Goal: Feedback & Contribution: Contribute content

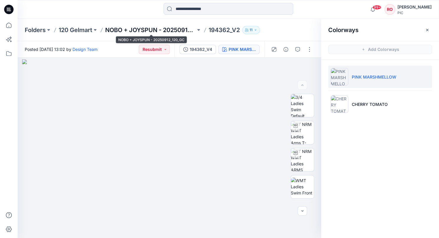
click at [188, 30] on p "NOBO + JOYSPUN - 20250912_120_GC" at bounding box center [150, 30] width 90 height 8
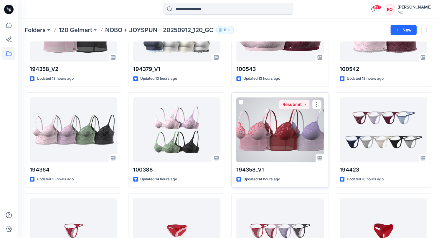
scroll to position [1286, 0]
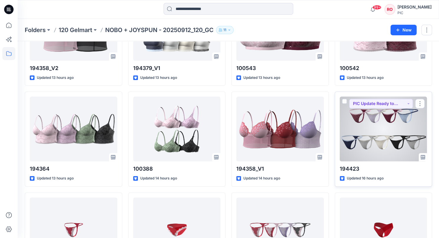
click at [380, 139] on div at bounding box center [384, 129] width 88 height 65
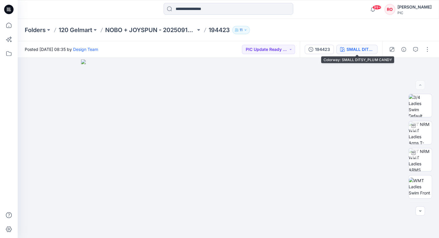
click at [356, 48] on div "SMALL DITSY_PLUM CANDY" at bounding box center [359, 49] width 27 height 6
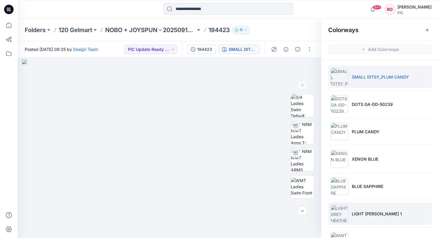
click at [362, 207] on li "LIGHT GREY HEATHER 1" at bounding box center [380, 214] width 104 height 22
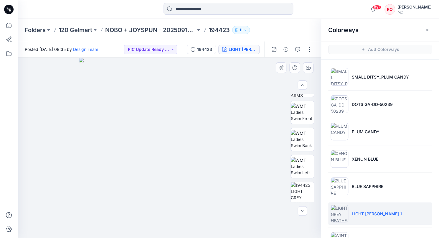
scroll to position [64, 0]
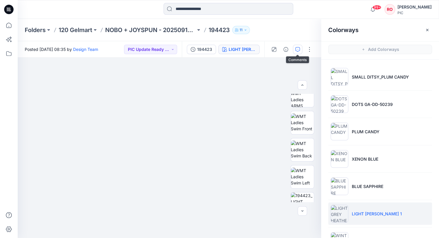
click at [296, 50] on icon "button" at bounding box center [297, 49] width 5 height 5
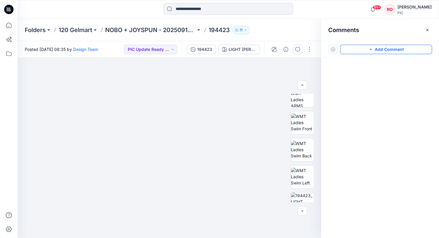
click at [354, 49] on button "Add Comment" at bounding box center [386, 49] width 92 height 9
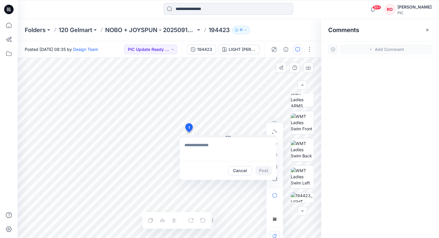
click at [189, 132] on div "1 Cancel Post Layer 1" at bounding box center [169, 148] width 303 height 181
type textarea "**********"
click at [267, 170] on button "Post" at bounding box center [263, 170] width 16 height 9
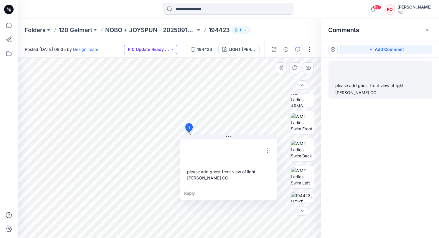
click at [163, 50] on button "PIC Update Ready to Review" at bounding box center [150, 49] width 53 height 9
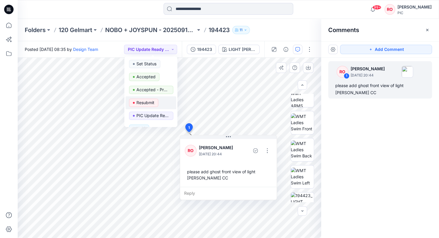
click at [150, 102] on p "Resubmit" at bounding box center [145, 103] width 18 height 8
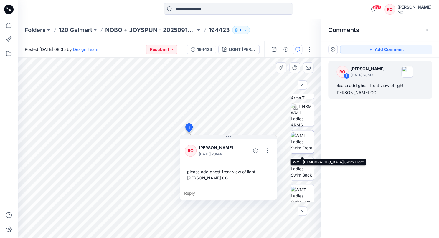
scroll to position [42, 0]
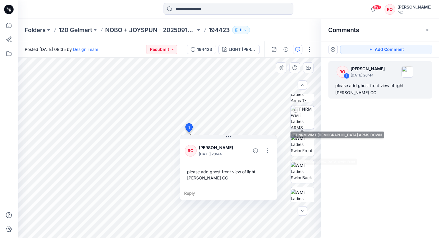
click at [301, 120] on img at bounding box center [302, 117] width 23 height 23
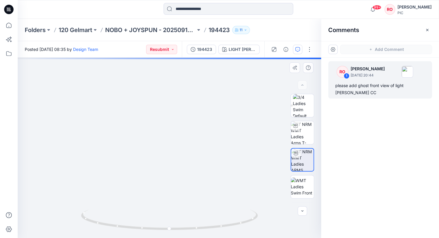
scroll to position [0, 0]
click at [241, 49] on div "LIGHT GREY HEATHER 1" at bounding box center [242, 49] width 27 height 6
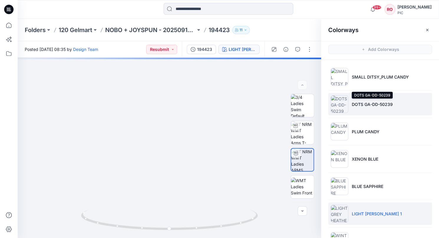
click at [363, 101] on p "DOTS GA-DD-50239" at bounding box center [372, 104] width 41 height 6
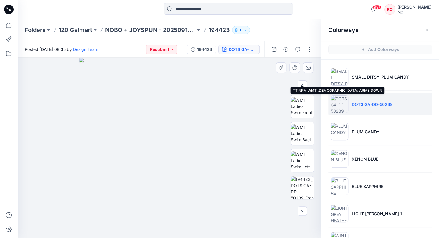
scroll to position [96, 0]
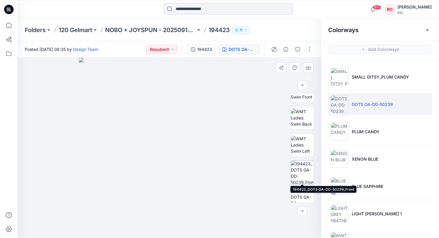
click at [300, 175] on img at bounding box center [302, 172] width 23 height 23
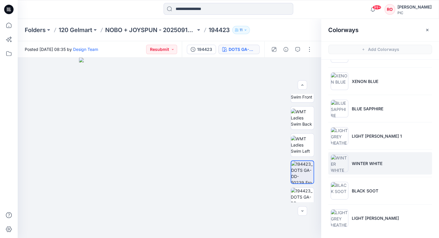
scroll to position [78, 0]
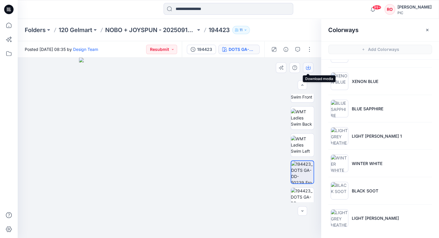
click at [305, 68] on button "button" at bounding box center [308, 67] width 11 height 11
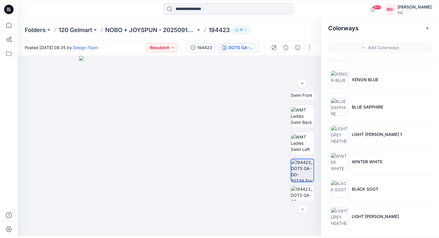
scroll to position [2, 0]
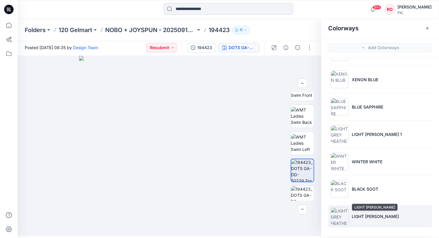
click at [361, 216] on p "LIGHT GREY HEATHER" at bounding box center [375, 217] width 47 height 6
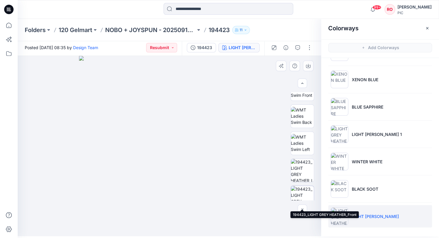
click at [299, 190] on img at bounding box center [302, 197] width 23 height 23
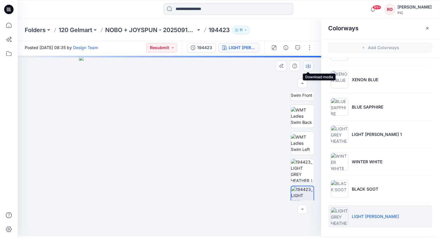
click at [306, 66] on icon "button" at bounding box center [308, 66] width 5 height 3
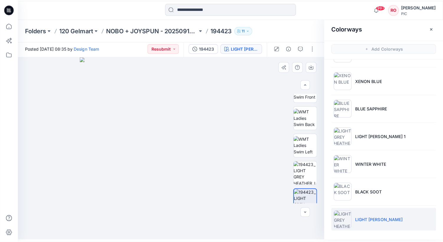
scroll to position [0, 0]
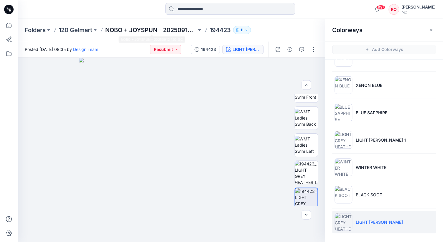
click at [165, 27] on p "NOBO + JOYSPUN - 20250912_120_GC" at bounding box center [150, 30] width 91 height 8
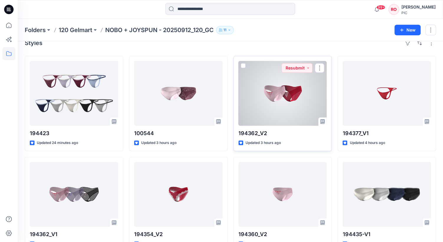
scroll to position [12, 0]
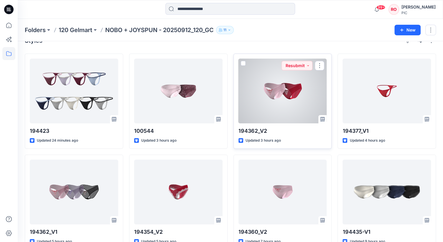
click at [269, 104] on div at bounding box center [282, 91] width 88 height 65
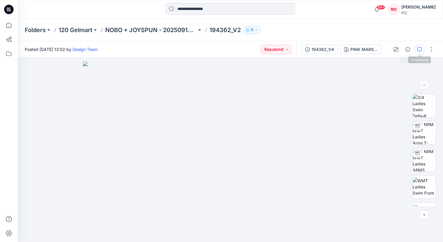
click at [416, 47] on button "button" at bounding box center [419, 49] width 9 height 9
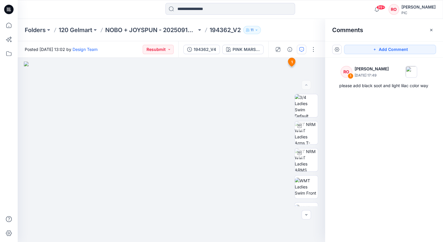
click at [228, 29] on p "194362_V2" at bounding box center [224, 30] width 31 height 8
click at [183, 31] on p "NOBO + JOYSPUN - 20250912_120_GC" at bounding box center [150, 30] width 91 height 8
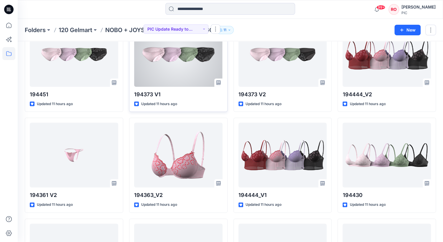
scroll to position [758, 0]
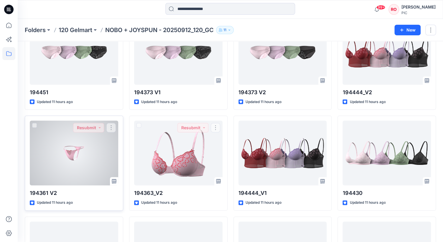
click at [96, 164] on div at bounding box center [74, 153] width 88 height 65
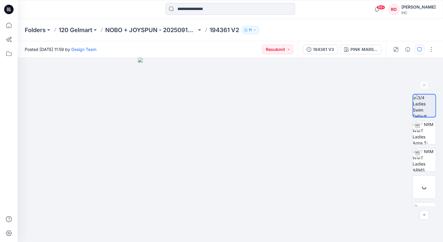
click at [420, 50] on icon "button" at bounding box center [419, 49] width 5 height 5
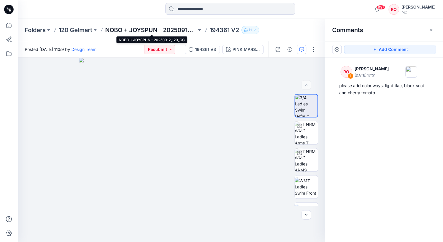
click at [137, 32] on p "NOBO + JOYSPUN - 20250912_120_GC" at bounding box center [150, 30] width 91 height 8
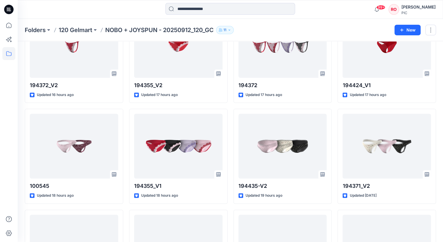
scroll to position [1481, 0]
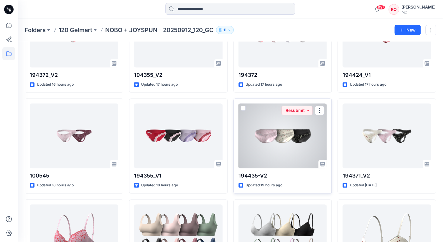
click at [275, 133] on div at bounding box center [282, 135] width 88 height 65
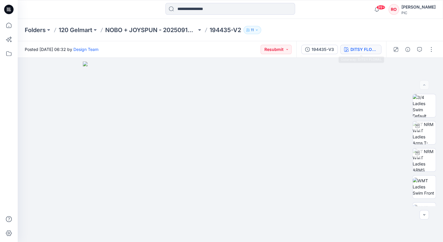
click at [355, 53] on button "DITSY FLORAL" at bounding box center [360, 49] width 41 height 9
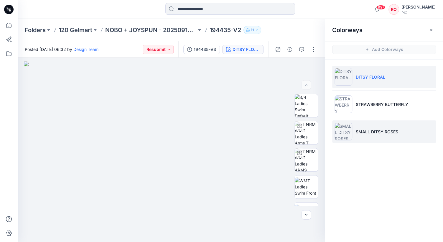
click at [374, 125] on li "SMALL DITSY ROSES" at bounding box center [384, 132] width 104 height 22
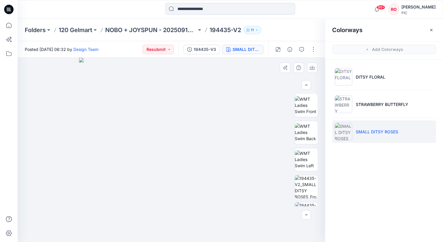
scroll to position [87, 0]
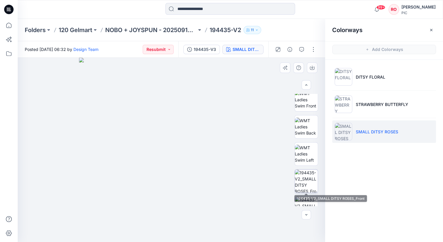
click at [300, 188] on img at bounding box center [306, 181] width 23 height 23
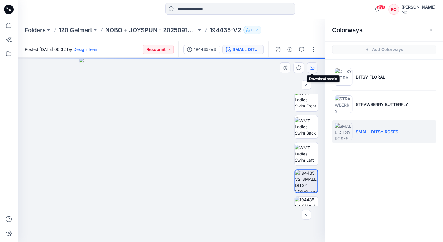
click at [310, 69] on icon "button" at bounding box center [312, 68] width 5 height 3
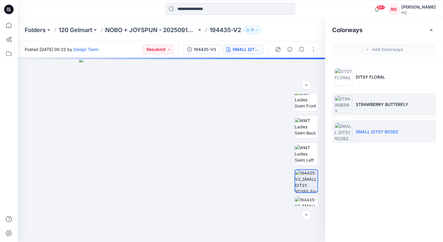
click at [354, 115] on li "STRAWBERRY BUTTERFLY" at bounding box center [384, 104] width 104 height 22
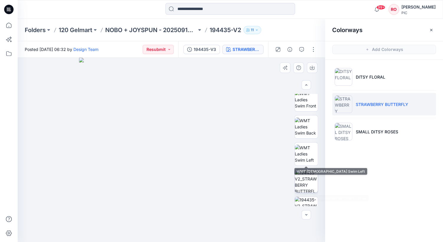
click at [311, 178] on img at bounding box center [306, 181] width 23 height 23
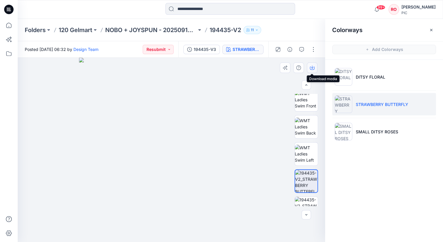
click at [312, 68] on icon "button" at bounding box center [312, 67] width 2 height 3
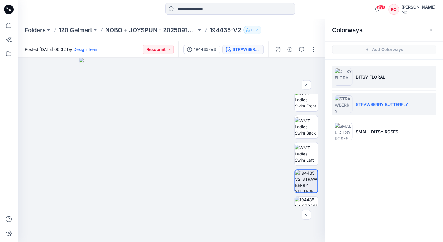
click at [377, 83] on li "DITSY FLORAL" at bounding box center [384, 77] width 104 height 22
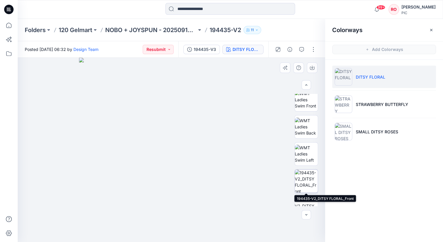
click at [304, 176] on img at bounding box center [306, 181] width 23 height 23
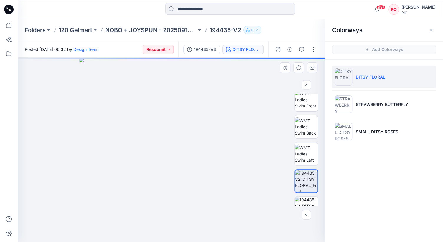
click at [311, 73] on div at bounding box center [171, 150] width 307 height 184
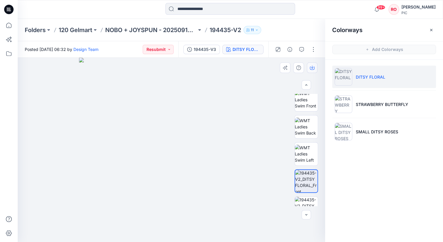
click at [310, 69] on icon "button" at bounding box center [312, 67] width 5 height 5
click at [182, 30] on p "NOBO + JOYSPUN - 20250912_120_GC" at bounding box center [150, 30] width 91 height 8
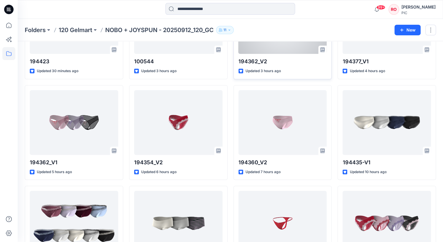
scroll to position [91, 0]
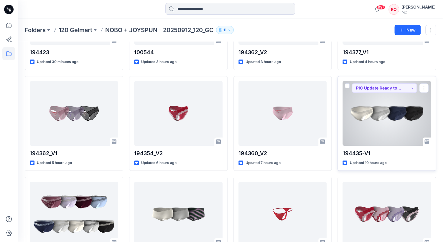
click at [384, 125] on div at bounding box center [386, 113] width 88 height 65
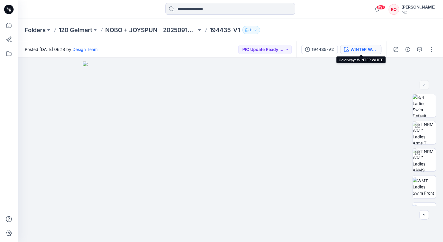
click at [363, 50] on div "WINTER WHITE" at bounding box center [363, 49] width 27 height 6
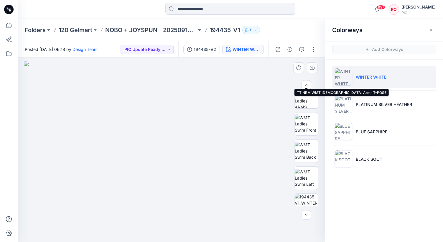
scroll to position [110, 0]
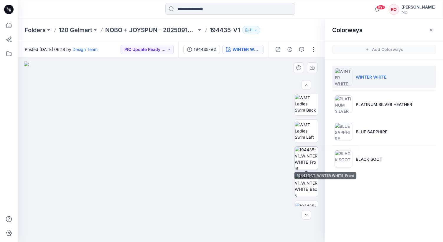
click at [306, 159] on img at bounding box center [306, 158] width 23 height 23
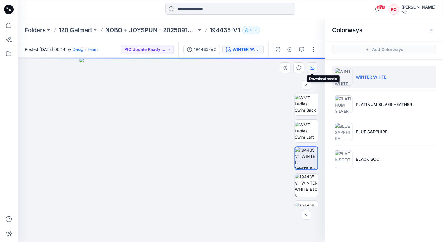
click at [311, 66] on icon "button" at bounding box center [312, 67] width 5 height 5
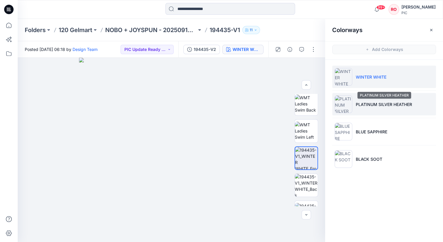
click at [362, 101] on p "PLATINUM SILVER HEATHER" at bounding box center [384, 104] width 56 height 6
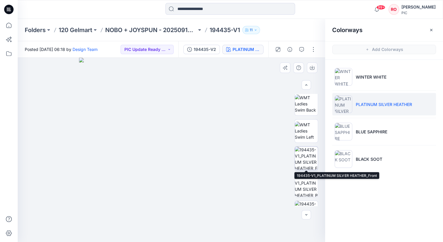
click at [301, 163] on img at bounding box center [306, 158] width 23 height 23
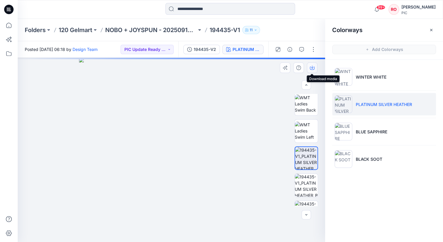
click at [311, 67] on icon "button" at bounding box center [312, 67] width 5 height 5
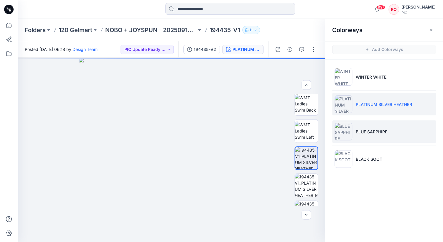
click at [360, 135] on li "BLUE SAPPHIRE" at bounding box center [384, 132] width 104 height 22
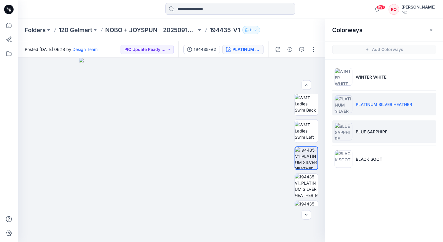
click at [364, 129] on p "BLUE SAPPHIRE" at bounding box center [372, 132] width 32 height 6
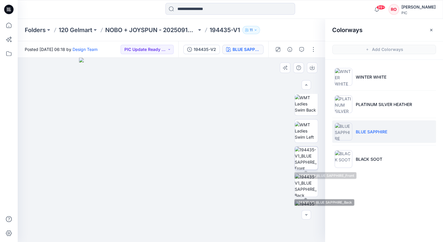
click at [305, 165] on img at bounding box center [306, 158] width 23 height 23
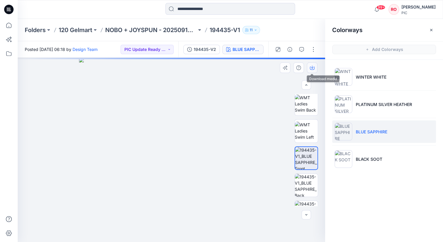
click at [311, 67] on icon "button" at bounding box center [312, 67] width 5 height 5
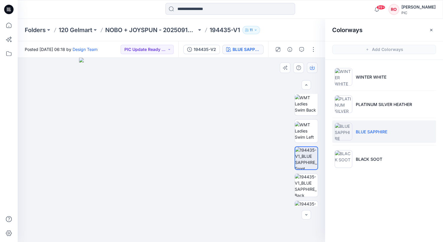
click at [311, 67] on icon "button" at bounding box center [312, 67] width 5 height 5
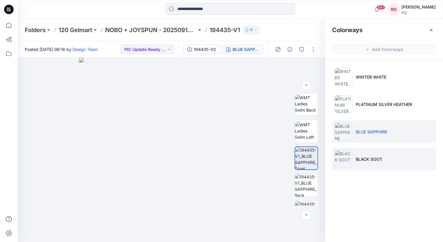
click at [367, 156] on p "BLACK SOOT" at bounding box center [369, 159] width 27 height 6
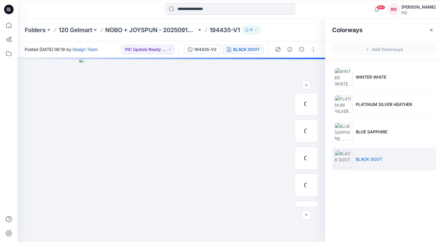
click at [373, 162] on li "BLACK SOOT" at bounding box center [384, 159] width 104 height 22
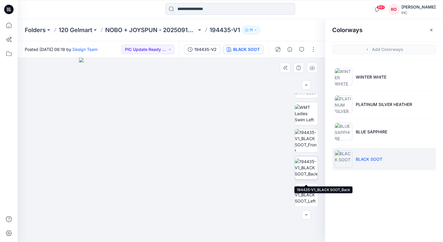
scroll to position [151, 0]
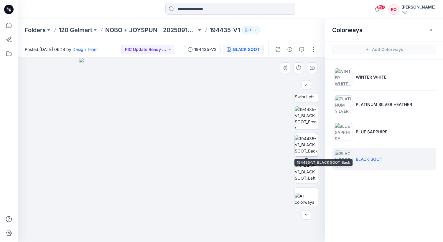
click at [308, 149] on img at bounding box center [306, 145] width 23 height 19
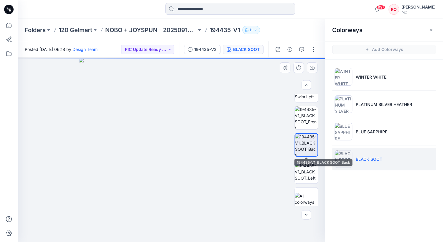
click at [307, 130] on div at bounding box center [306, 150] width 24 height 112
click at [306, 123] on img at bounding box center [306, 117] width 23 height 23
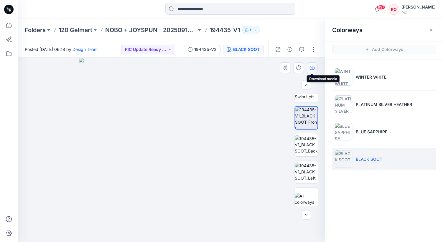
click at [312, 71] on button "button" at bounding box center [312, 67] width 11 height 11
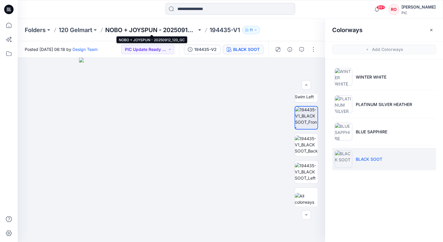
click at [135, 30] on p "NOBO + JOYSPUN - 20250912_120_GC" at bounding box center [150, 30] width 91 height 8
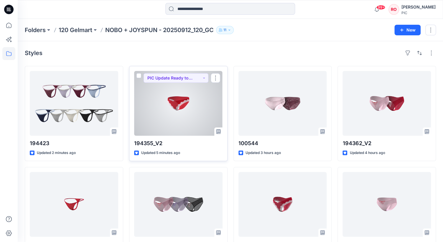
click at [203, 100] on div at bounding box center [178, 103] width 88 height 65
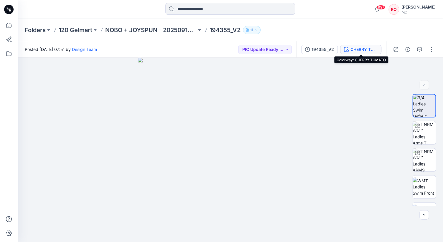
click at [357, 50] on div "CHERRY TOMATO" at bounding box center [363, 49] width 27 height 6
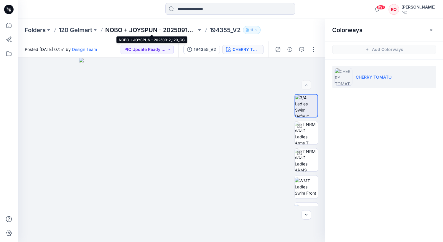
click at [142, 30] on p "NOBO + JOYSPUN - 20250912_120_GC" at bounding box center [150, 30] width 91 height 8
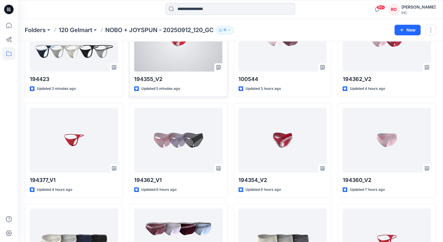
scroll to position [113, 0]
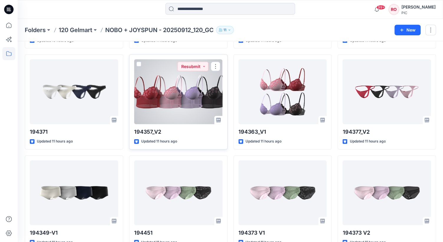
scroll to position [618, 0]
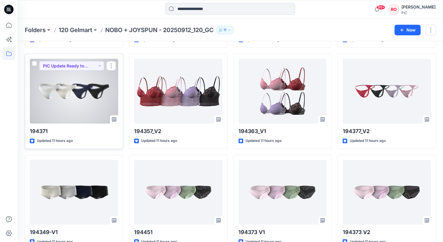
click at [66, 94] on div at bounding box center [74, 91] width 88 height 65
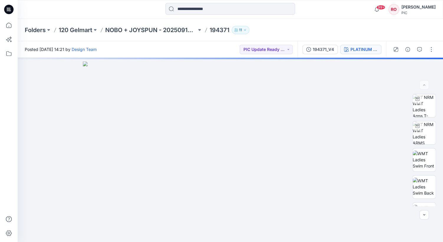
click at [364, 48] on div "PLATINUM SILVER HEATHER" at bounding box center [363, 49] width 27 height 6
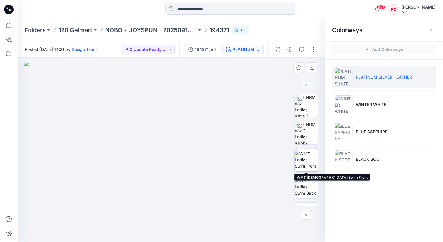
scroll to position [62, 0]
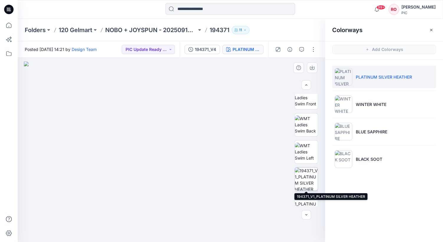
click at [303, 182] on img at bounding box center [306, 179] width 23 height 23
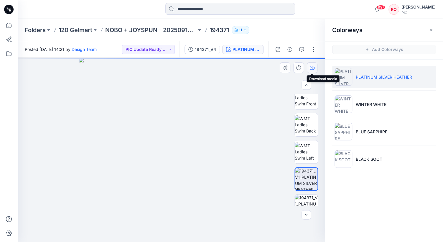
click at [310, 68] on icon "button" at bounding box center [312, 67] width 5 height 5
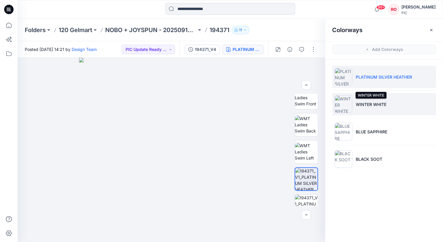
click at [357, 103] on p "WINTER WHITE" at bounding box center [371, 104] width 31 height 6
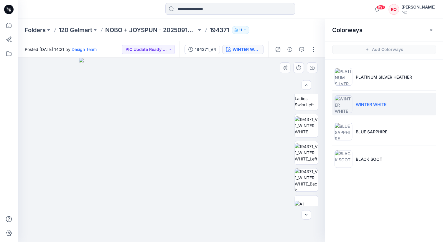
scroll to position [153, 0]
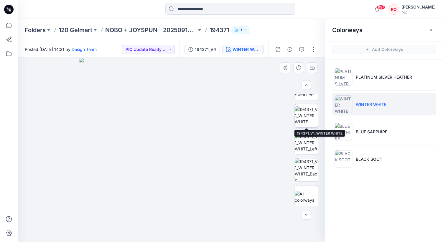
click at [306, 121] on img at bounding box center [306, 115] width 23 height 19
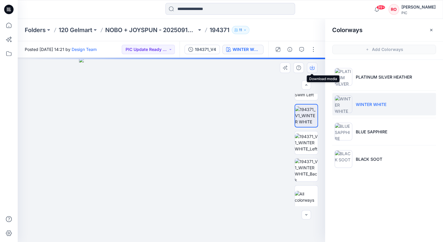
click at [309, 69] on button "button" at bounding box center [312, 67] width 11 height 11
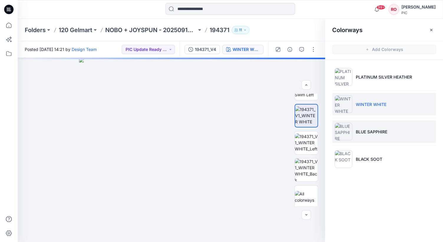
click at [359, 133] on p "BLUE SAPPHIRE" at bounding box center [372, 132] width 32 height 6
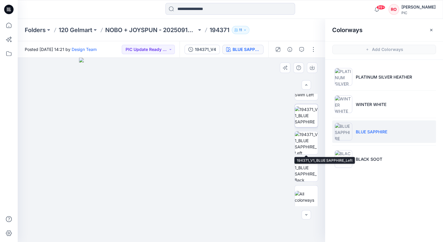
click at [301, 110] on img at bounding box center [306, 115] width 23 height 19
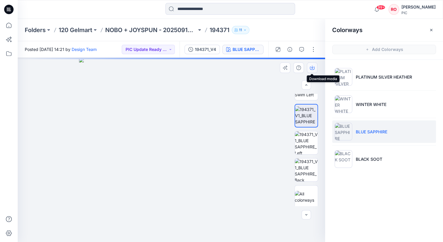
click at [313, 66] on icon "button" at bounding box center [312, 67] width 5 height 5
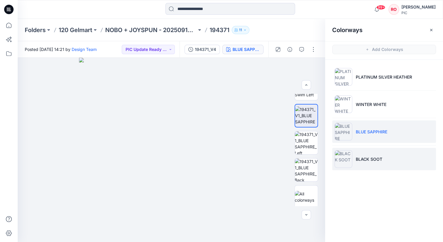
click at [371, 158] on p "BLACK SOOT" at bounding box center [369, 159] width 27 height 6
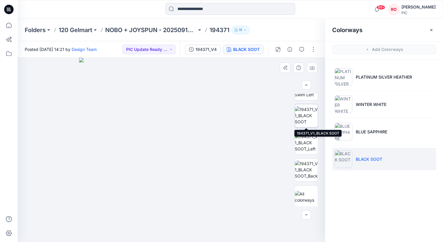
click at [307, 123] on img at bounding box center [306, 115] width 23 height 19
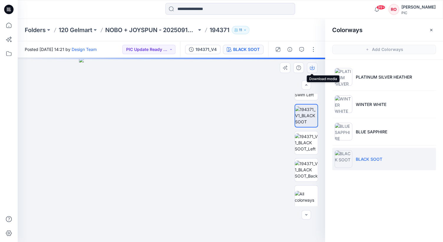
click at [313, 67] on icon "button" at bounding box center [312, 67] width 5 height 5
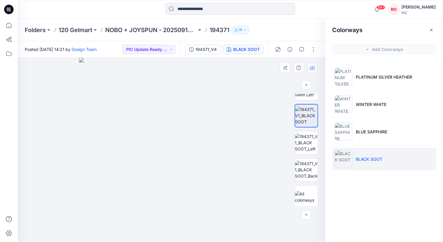
click at [311, 68] on icon "button" at bounding box center [312, 67] width 2 height 3
click at [312, 69] on icon "button" at bounding box center [312, 67] width 5 height 5
click at [309, 69] on button "button" at bounding box center [312, 67] width 11 height 11
click at [307, 120] on img at bounding box center [306, 115] width 22 height 19
click at [306, 141] on img at bounding box center [306, 142] width 23 height 19
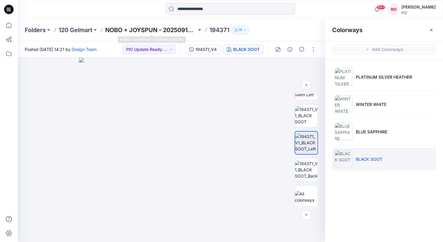
click at [181, 30] on p "NOBO + JOYSPUN - 20250912_120_GC" at bounding box center [150, 30] width 91 height 8
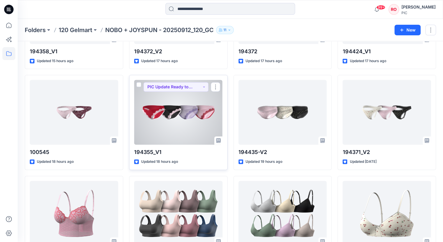
scroll to position [1506, 0]
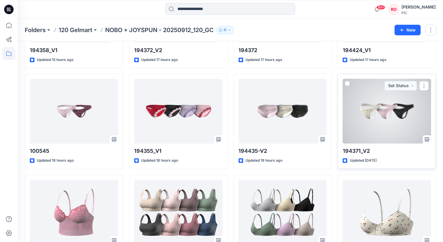
click at [368, 104] on div at bounding box center [386, 111] width 88 height 65
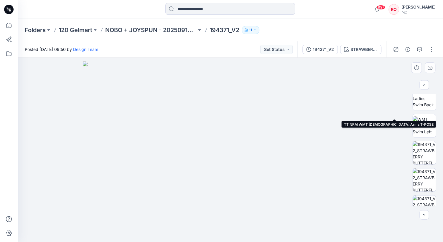
scroll to position [128, 0]
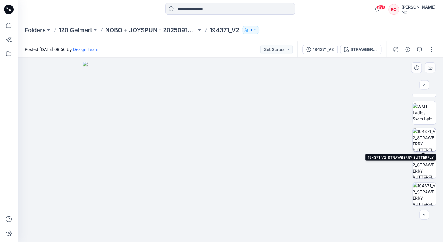
click at [420, 140] on img at bounding box center [423, 139] width 23 height 23
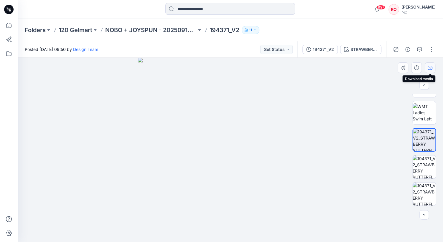
click at [432, 65] on icon "button" at bounding box center [430, 67] width 5 height 5
click at [367, 51] on div "STRAWBERRY BUTTERFLY" at bounding box center [363, 49] width 27 height 6
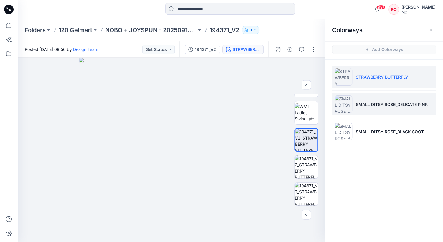
click at [377, 111] on li "SMALL DITSY ROSE_DELICATE PINK" at bounding box center [384, 104] width 104 height 22
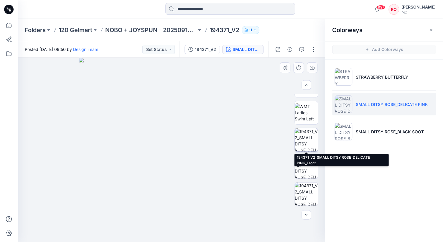
click at [303, 143] on img at bounding box center [306, 139] width 23 height 23
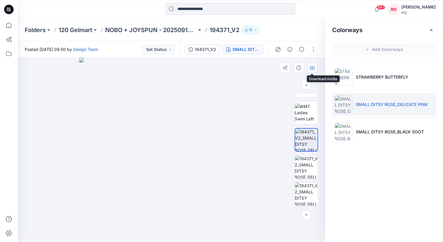
click at [313, 69] on icon "button" at bounding box center [312, 67] width 5 height 5
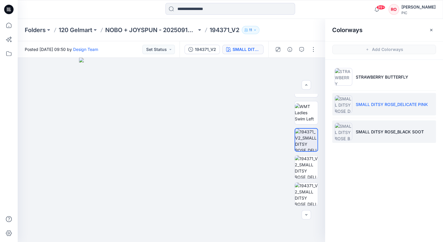
click at [354, 131] on li "SMALL DITSY ROSE_BLACK SOOT" at bounding box center [384, 132] width 104 height 22
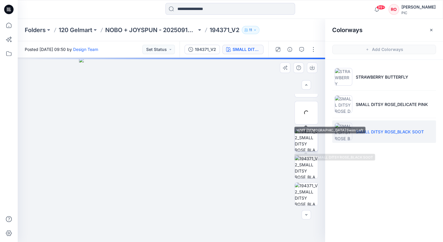
click at [307, 134] on img at bounding box center [306, 139] width 23 height 23
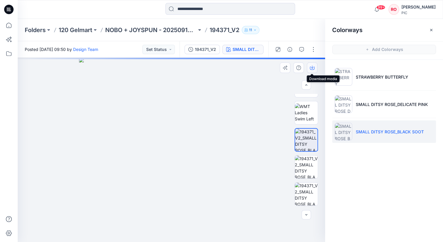
click at [312, 69] on icon "button" at bounding box center [312, 67] width 5 height 5
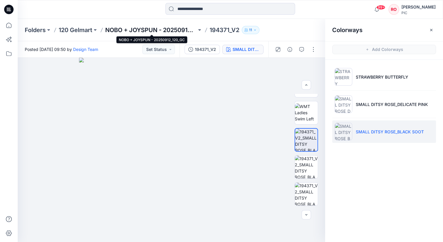
click at [126, 29] on p "NOBO + JOYSPUN - 20250912_120_GC" at bounding box center [150, 30] width 91 height 8
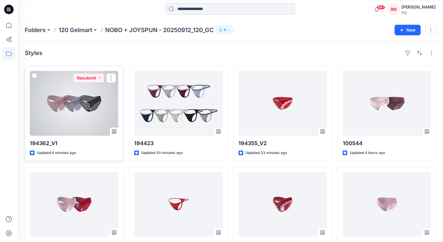
click at [104, 115] on div at bounding box center [74, 103] width 88 height 65
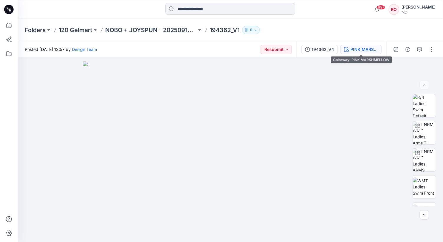
click at [357, 51] on div "PINK MARSHMELLOW" at bounding box center [363, 49] width 27 height 6
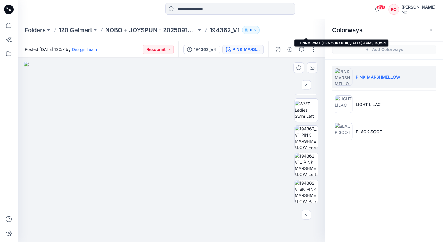
scroll to position [134, 0]
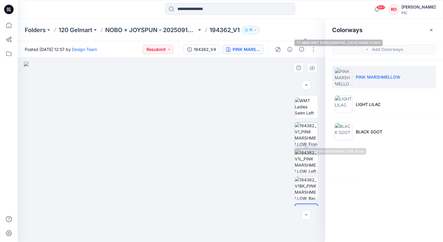
click at [308, 131] on img at bounding box center [306, 134] width 23 height 23
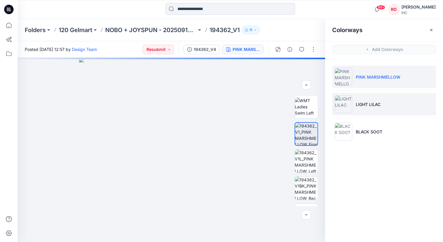
click at [362, 101] on p "LIGHT LILAC" at bounding box center [368, 104] width 25 height 6
click at [360, 105] on p "LIGHT LILAC" at bounding box center [368, 104] width 25 height 6
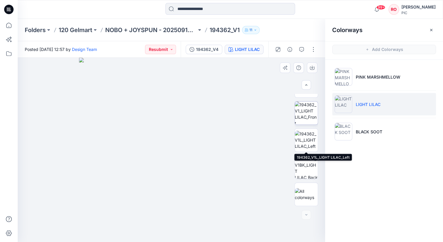
scroll to position [155, 0]
click at [306, 123] on img at bounding box center [306, 113] width 23 height 23
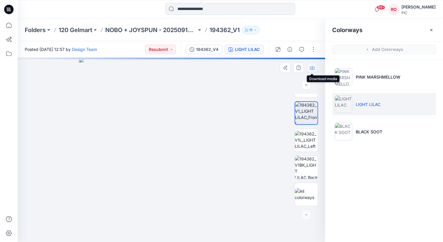
click at [311, 70] on button "button" at bounding box center [312, 67] width 11 height 11
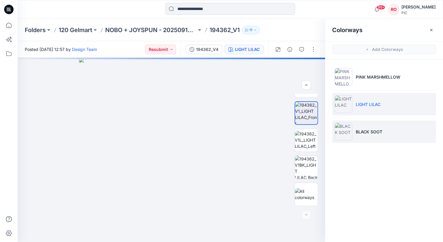
click at [352, 132] on li "BLACK SOOT" at bounding box center [384, 132] width 104 height 22
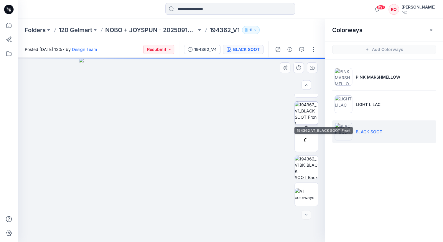
click at [305, 114] on img at bounding box center [306, 113] width 23 height 23
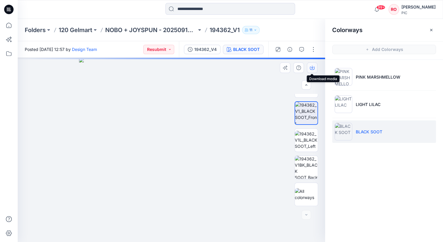
click at [310, 70] on button "button" at bounding box center [312, 67] width 11 height 11
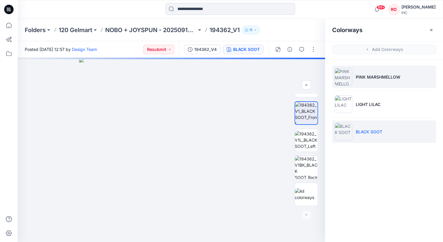
click at [363, 82] on li "PINK MARSHMELLOW" at bounding box center [384, 77] width 104 height 22
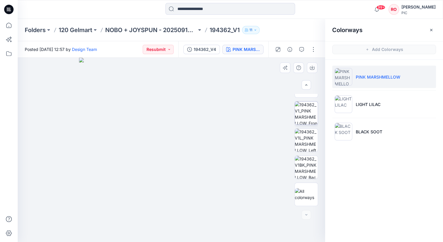
click at [314, 106] on img at bounding box center [306, 113] width 23 height 23
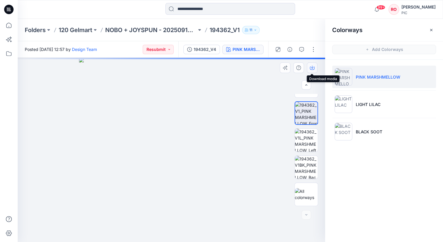
click at [311, 66] on icon "button" at bounding box center [312, 67] width 5 height 5
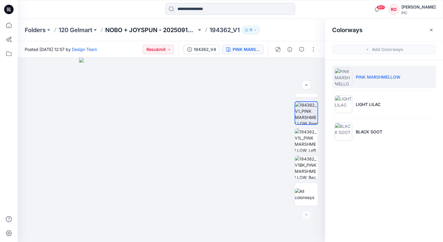
click at [159, 31] on p "NOBO + JOYSPUN - 20250912_120_GC" at bounding box center [150, 30] width 91 height 8
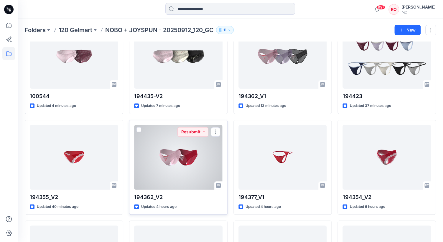
scroll to position [37, 0]
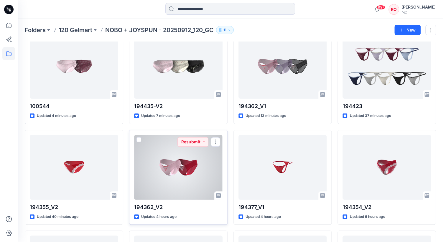
click at [159, 154] on div at bounding box center [178, 167] width 88 height 65
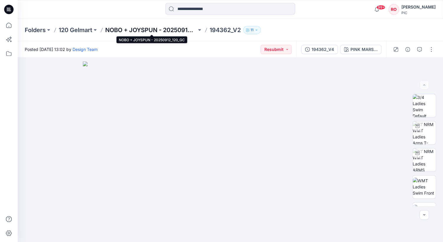
click at [159, 27] on p "NOBO + JOYSPUN - 20250912_120_GC" at bounding box center [150, 30] width 91 height 8
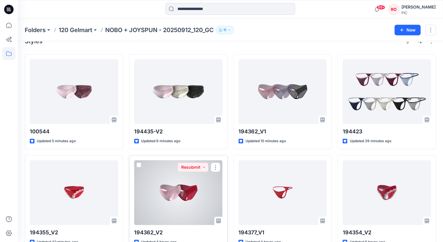
scroll to position [10, 0]
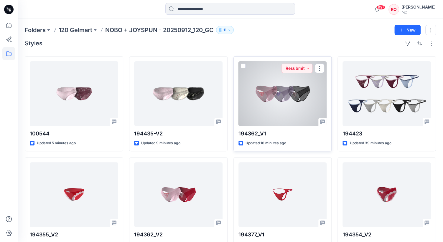
click at [318, 98] on div at bounding box center [282, 93] width 88 height 65
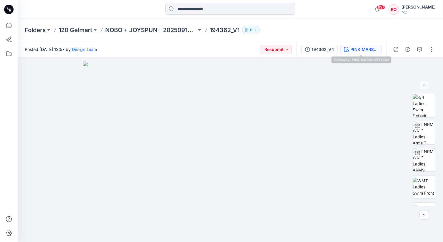
click at [365, 49] on div "PINK MARSHMELLOW" at bounding box center [363, 49] width 27 height 6
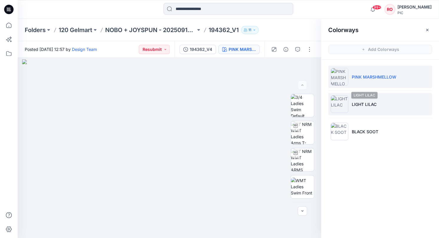
click at [352, 106] on p "LIGHT LILAC" at bounding box center [364, 104] width 25 height 6
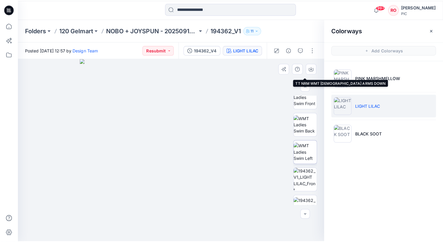
scroll to position [96, 0]
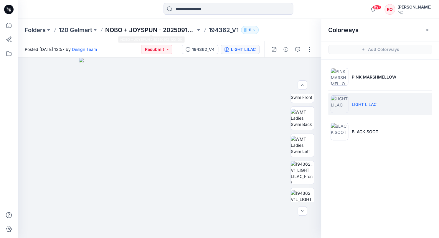
click at [166, 33] on p "NOBO + JOYSPUN - 20250912_120_GC" at bounding box center [150, 30] width 90 height 8
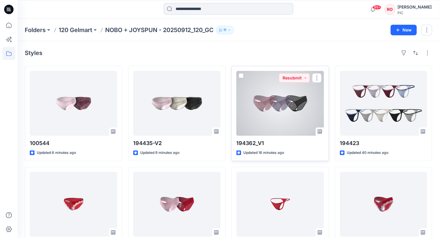
click at [284, 105] on div at bounding box center [280, 103] width 88 height 65
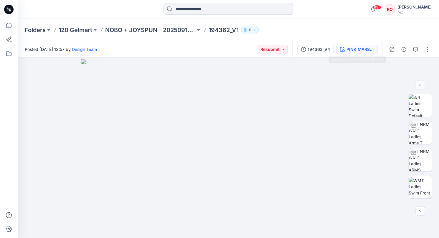
click at [362, 49] on div "PINK MARSHMELLOW" at bounding box center [359, 49] width 27 height 6
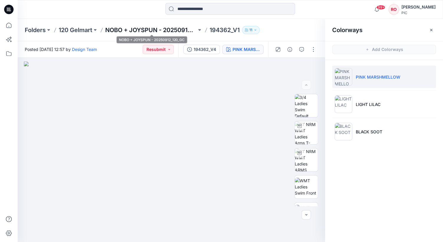
click at [134, 27] on p "NOBO + JOYSPUN - 20250912_120_GC" at bounding box center [150, 30] width 91 height 8
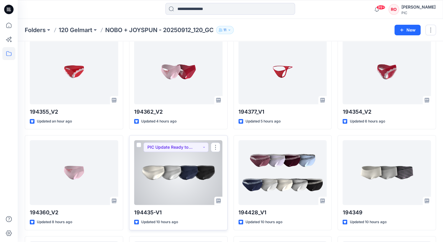
scroll to position [117, 0]
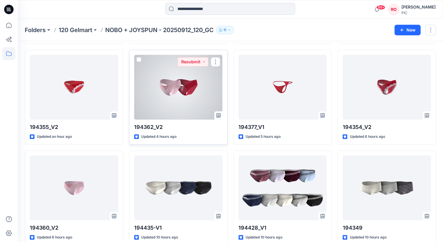
click at [194, 91] on div at bounding box center [178, 87] width 88 height 65
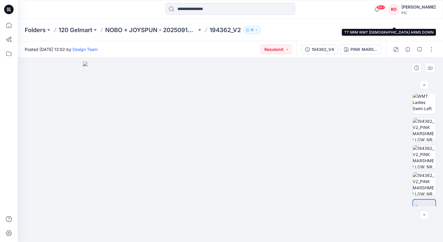
scroll to position [145, 0]
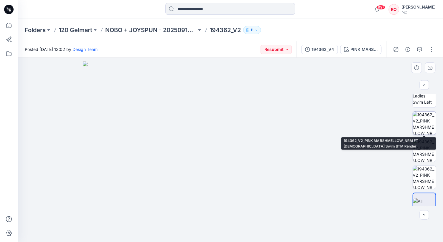
click at [423, 125] on img at bounding box center [423, 123] width 23 height 23
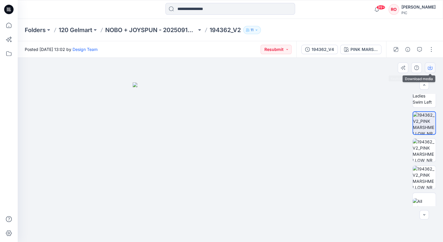
click at [430, 68] on icon "button" at bounding box center [430, 67] width 2 height 3
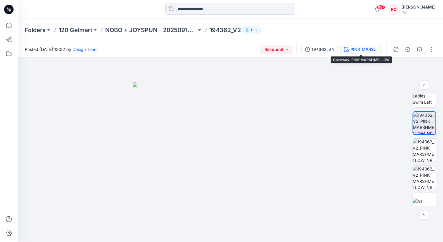
click at [350, 49] on button "PINK MARSHMELLOW" at bounding box center [360, 49] width 41 height 9
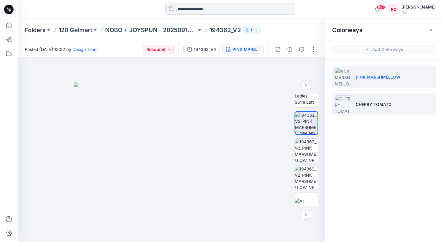
click at [345, 104] on img at bounding box center [343, 104] width 18 height 18
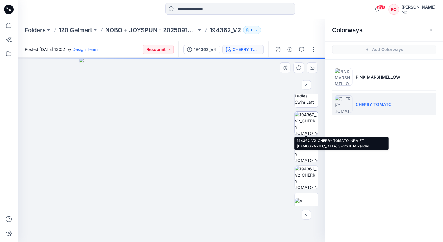
click at [306, 130] on img at bounding box center [306, 123] width 23 height 23
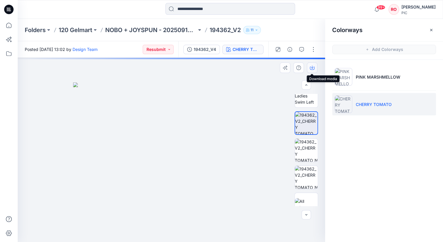
click at [310, 69] on icon "button" at bounding box center [312, 67] width 5 height 5
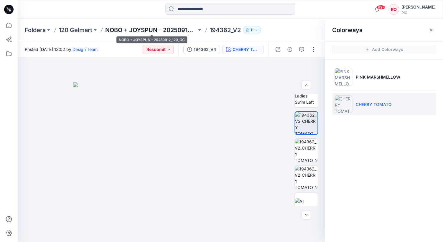
click at [155, 31] on p "NOBO + JOYSPUN - 20250912_120_GC" at bounding box center [150, 30] width 91 height 8
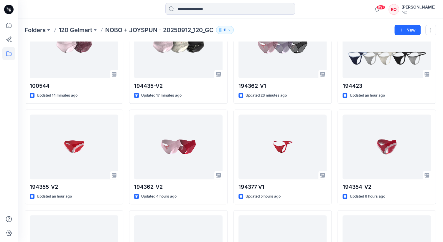
scroll to position [7, 0]
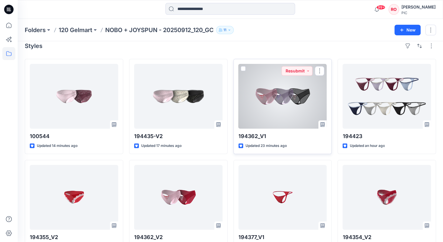
click at [269, 110] on div at bounding box center [282, 96] width 88 height 65
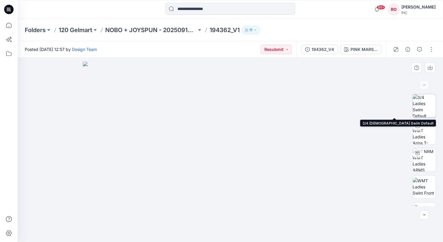
click at [417, 98] on img at bounding box center [423, 105] width 23 height 23
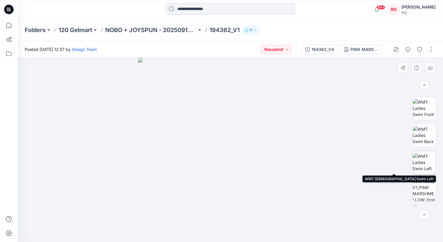
scroll to position [80, 0]
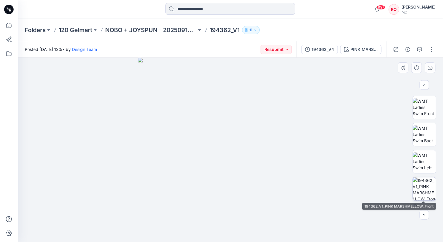
click at [422, 183] on img at bounding box center [423, 188] width 23 height 23
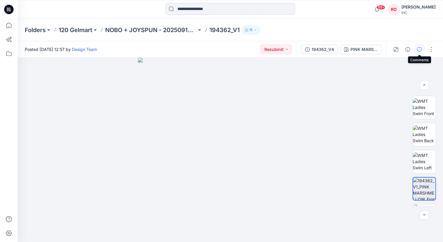
click at [420, 50] on icon "button" at bounding box center [419, 49] width 5 height 5
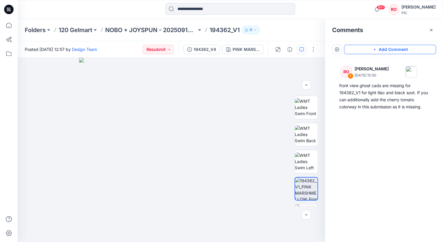
click at [391, 50] on button "Add Comment" at bounding box center [390, 49] width 92 height 9
click at [238, 108] on div "2" at bounding box center [171, 150] width 307 height 184
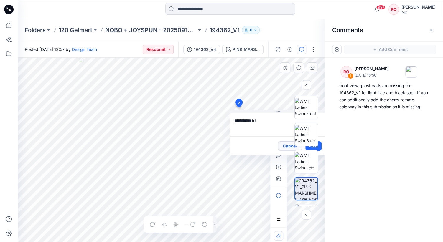
type textarea "**********"
click at [283, 143] on button "Cancel" at bounding box center [290, 145] width 24 height 9
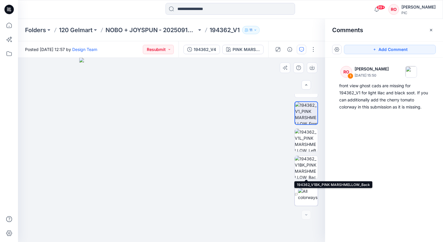
scroll to position [155, 0]
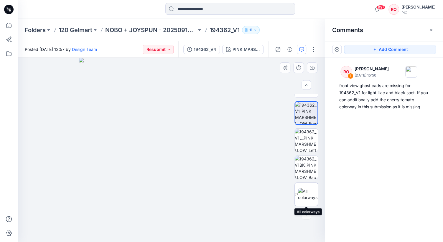
click at [302, 192] on img at bounding box center [308, 194] width 20 height 12
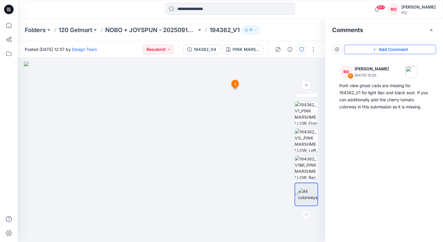
click at [365, 49] on button "Add Comment" at bounding box center [390, 49] width 92 height 9
click at [259, 85] on div "2 1 RO Raquel Ortiz October 13, 2025 15:50 front view ghost cads are missing fo…" at bounding box center [171, 150] width 307 height 184
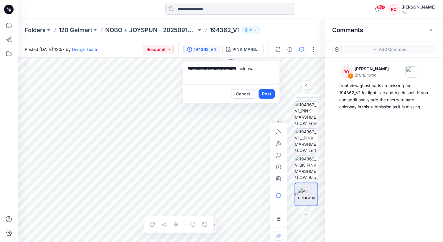
drag, startPoint x: 277, startPoint y: 88, endPoint x: 206, endPoint y: 51, distance: 79.7
click at [255, 67] on textarea "**********" at bounding box center [230, 73] width 97 height 24
type textarea "**********"
click at [266, 93] on button "Post" at bounding box center [266, 94] width 16 height 9
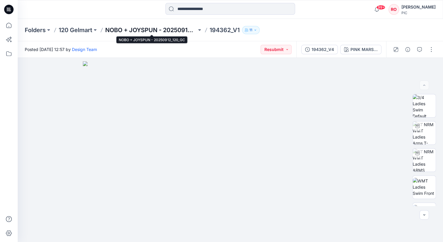
click at [126, 29] on p "NOBO + JOYSPUN - 20250912_120_GC" at bounding box center [150, 30] width 91 height 8
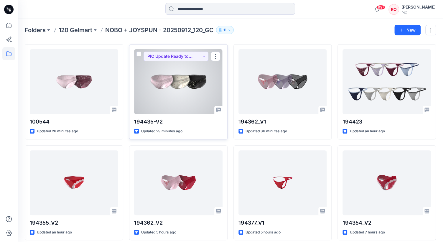
scroll to position [22, 0]
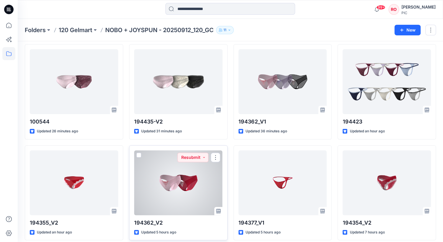
click at [179, 176] on div at bounding box center [178, 182] width 88 height 65
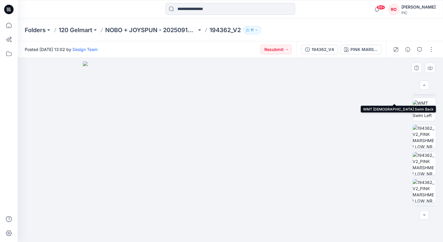
scroll to position [136, 0]
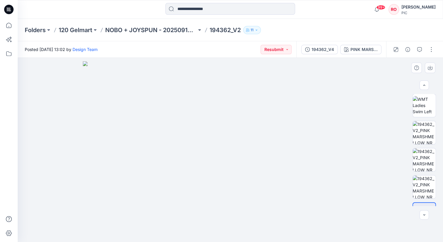
click at [421, 120] on div at bounding box center [424, 150] width 24 height 112
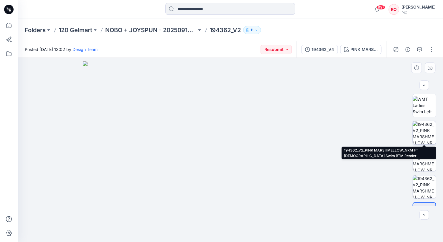
click at [420, 133] on img at bounding box center [423, 132] width 23 height 23
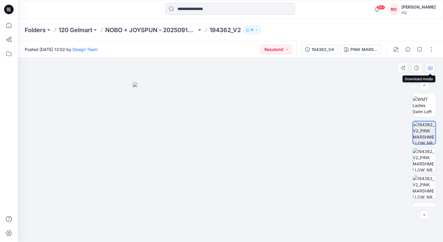
click at [427, 69] on button "button" at bounding box center [430, 67] width 11 height 11
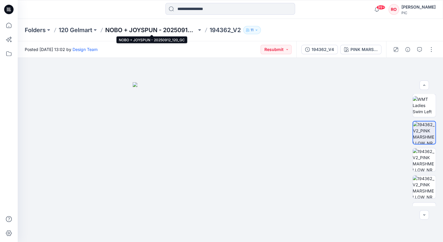
click at [133, 32] on p "NOBO + JOYSPUN - 20250912_120_GC" at bounding box center [150, 30] width 91 height 8
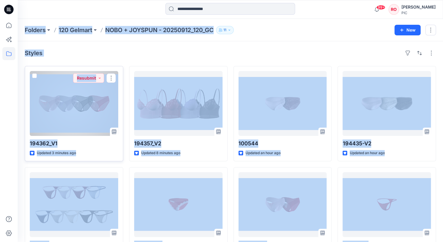
click at [109, 102] on div at bounding box center [74, 103] width 88 height 65
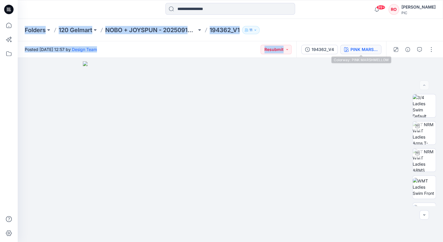
click at [353, 49] on div "PINK MARSHMELLOW" at bounding box center [363, 49] width 27 height 6
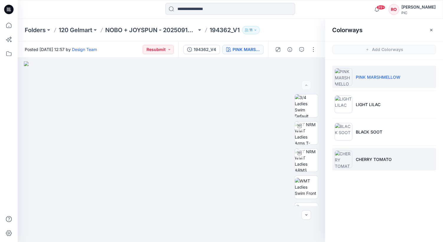
click at [354, 160] on li "CHERRY TOMATO" at bounding box center [384, 159] width 104 height 22
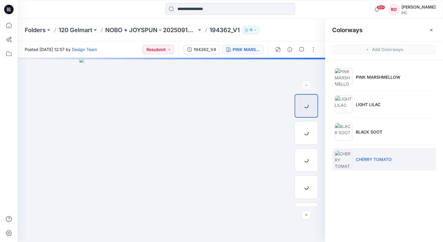
click at [346, 158] on img at bounding box center [343, 159] width 18 height 18
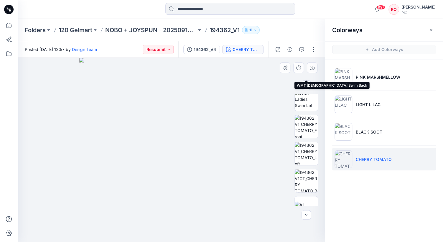
scroll to position [146, 0]
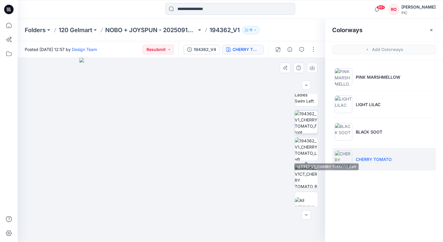
click at [308, 122] on img at bounding box center [306, 121] width 23 height 23
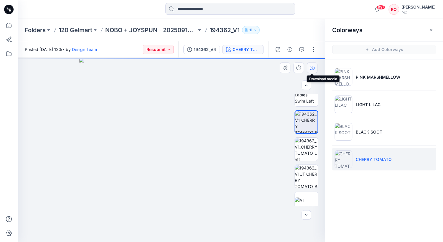
click at [310, 69] on icon "button" at bounding box center [312, 67] width 5 height 5
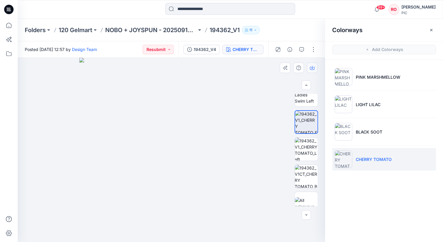
click at [311, 68] on icon "button" at bounding box center [312, 67] width 5 height 5
click at [126, 31] on p "NOBO + JOYSPUN - 20250912_120_GC" at bounding box center [150, 30] width 91 height 8
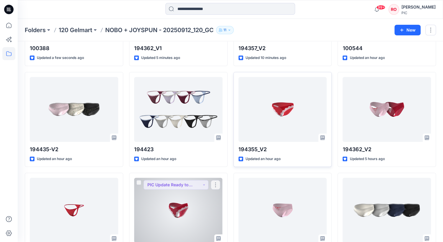
scroll to position [95, 0]
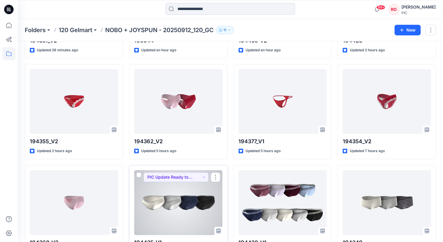
scroll to position [182, 0]
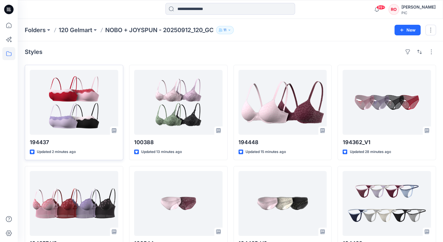
scroll to position [1, 0]
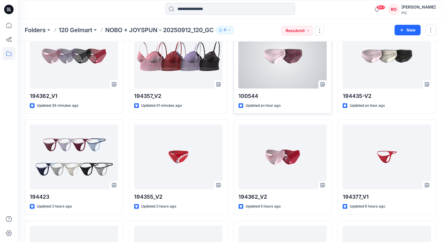
scroll to position [148, 0]
